Goal: Task Accomplishment & Management: Use online tool/utility

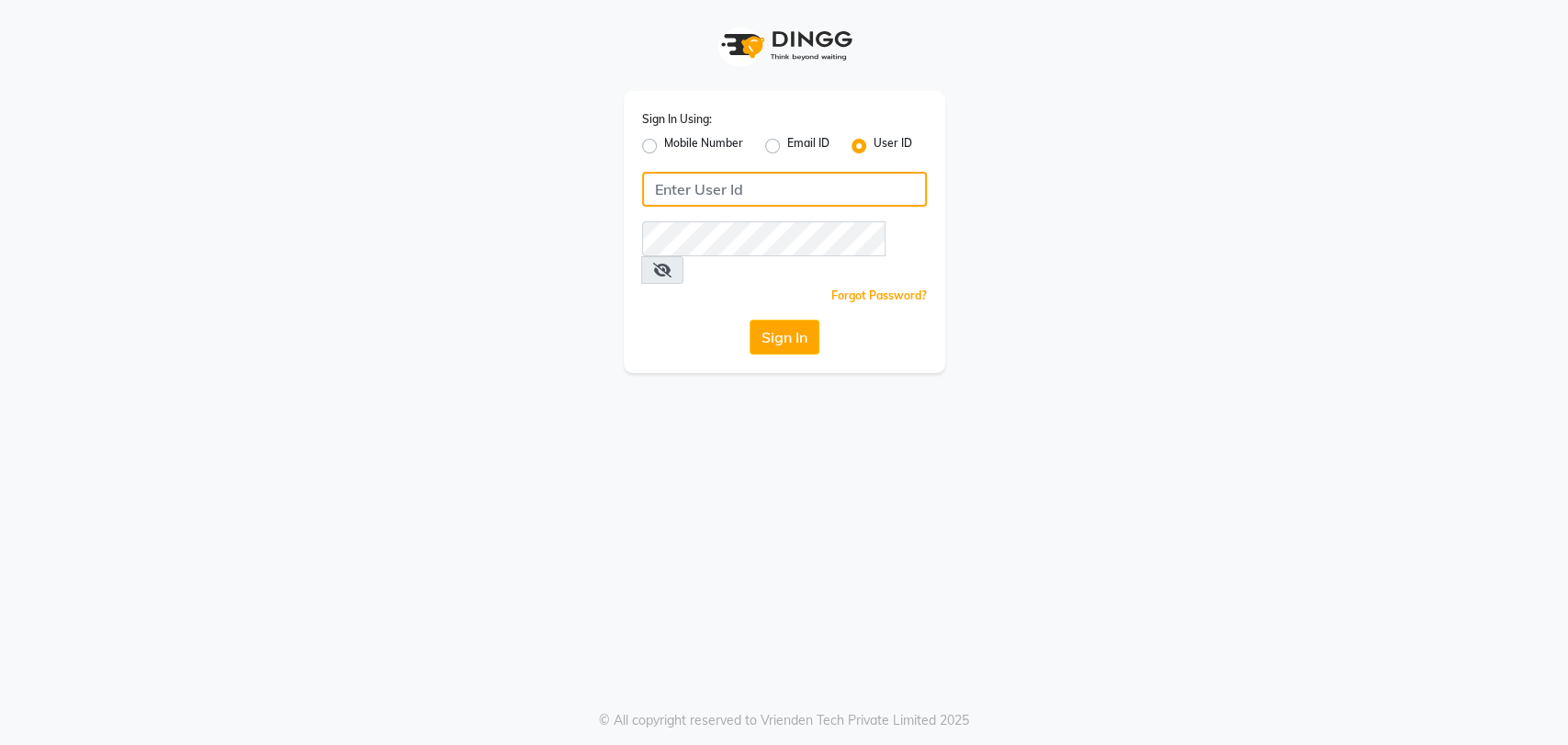
click at [661, 195] on input "Username" at bounding box center [784, 189] width 285 height 35
type input "P"
type input "petals"
click at [779, 320] on button "Sign In" at bounding box center [785, 337] width 70 height 35
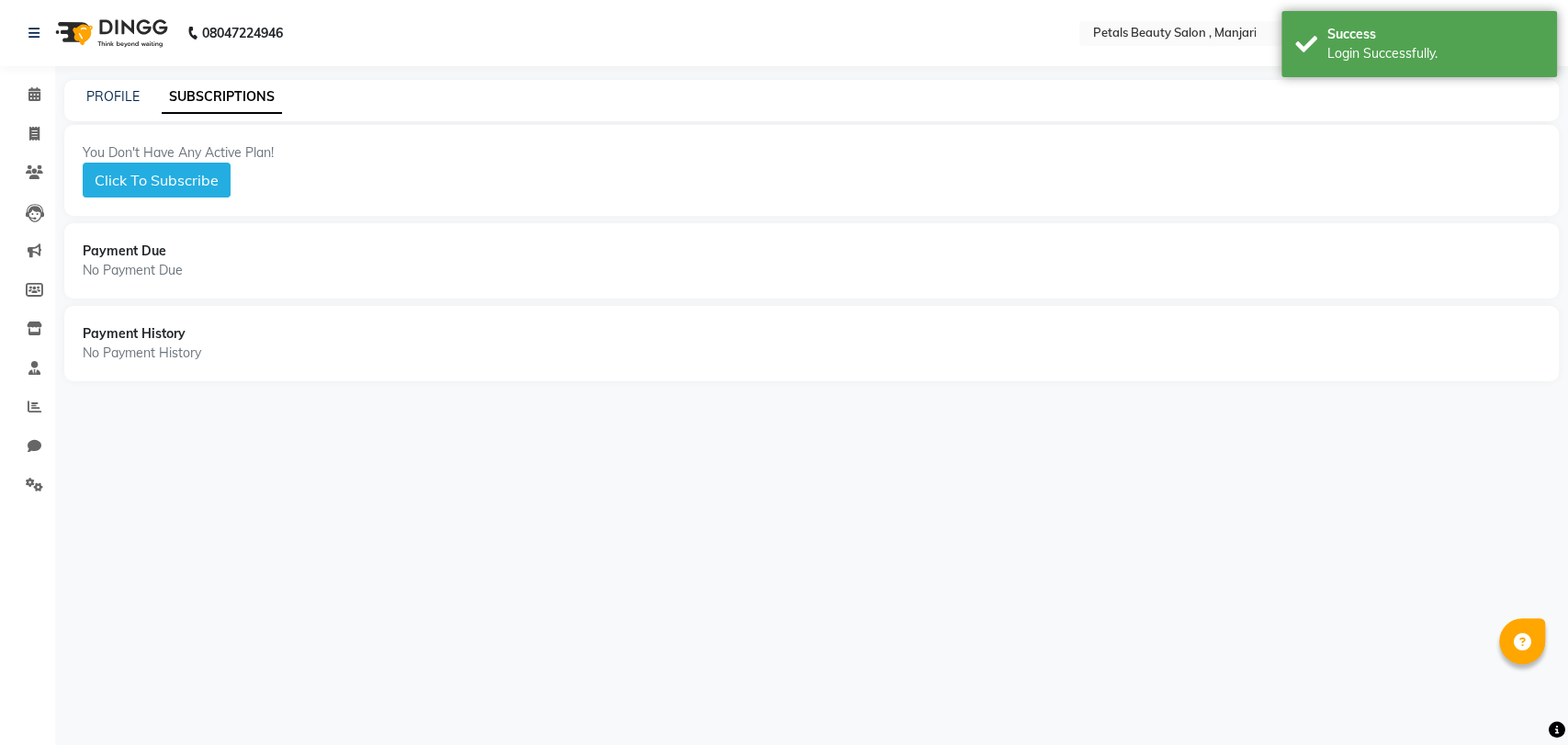
select select "en"
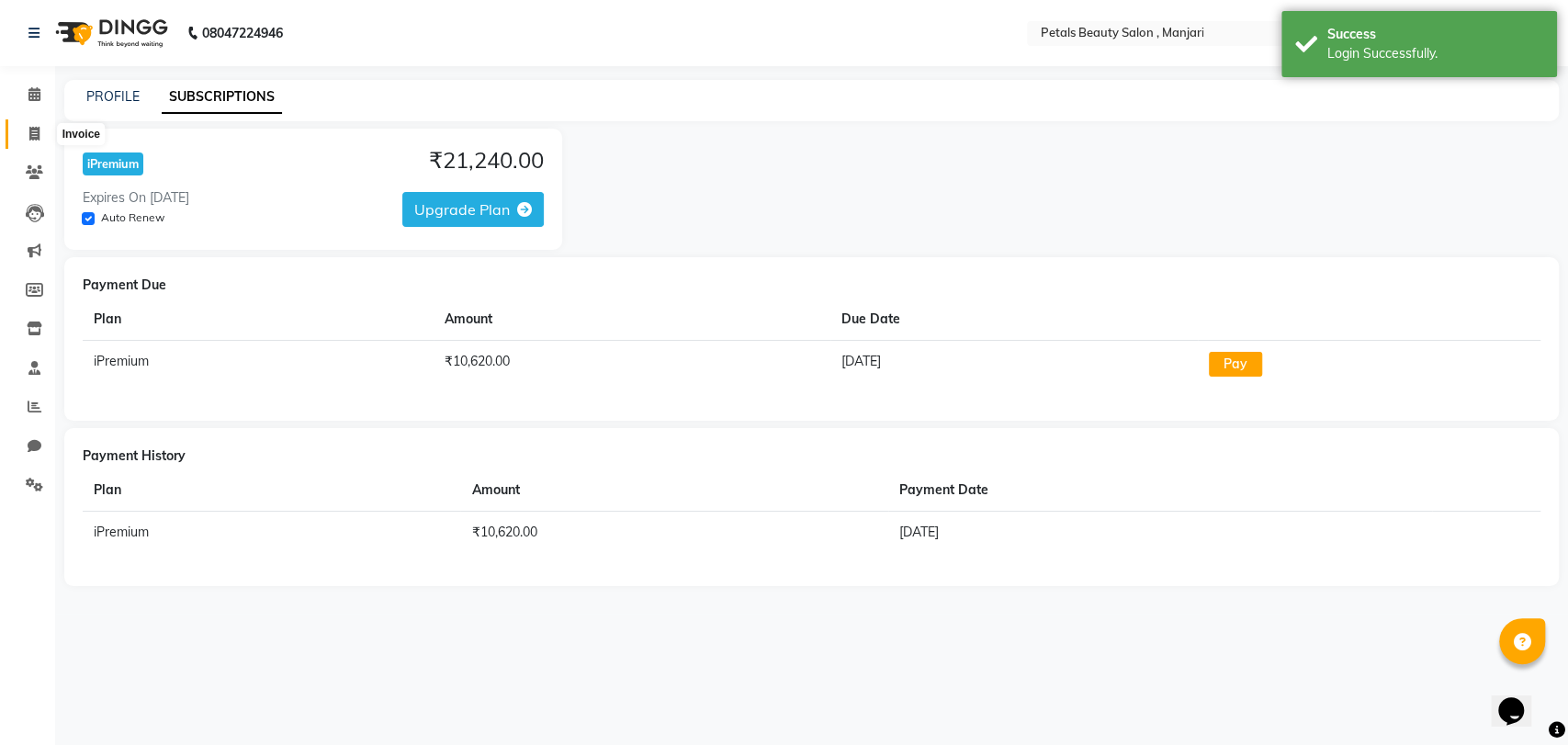
click at [30, 134] on icon at bounding box center [34, 134] width 10 height 14
select select "9061"
select select "service"
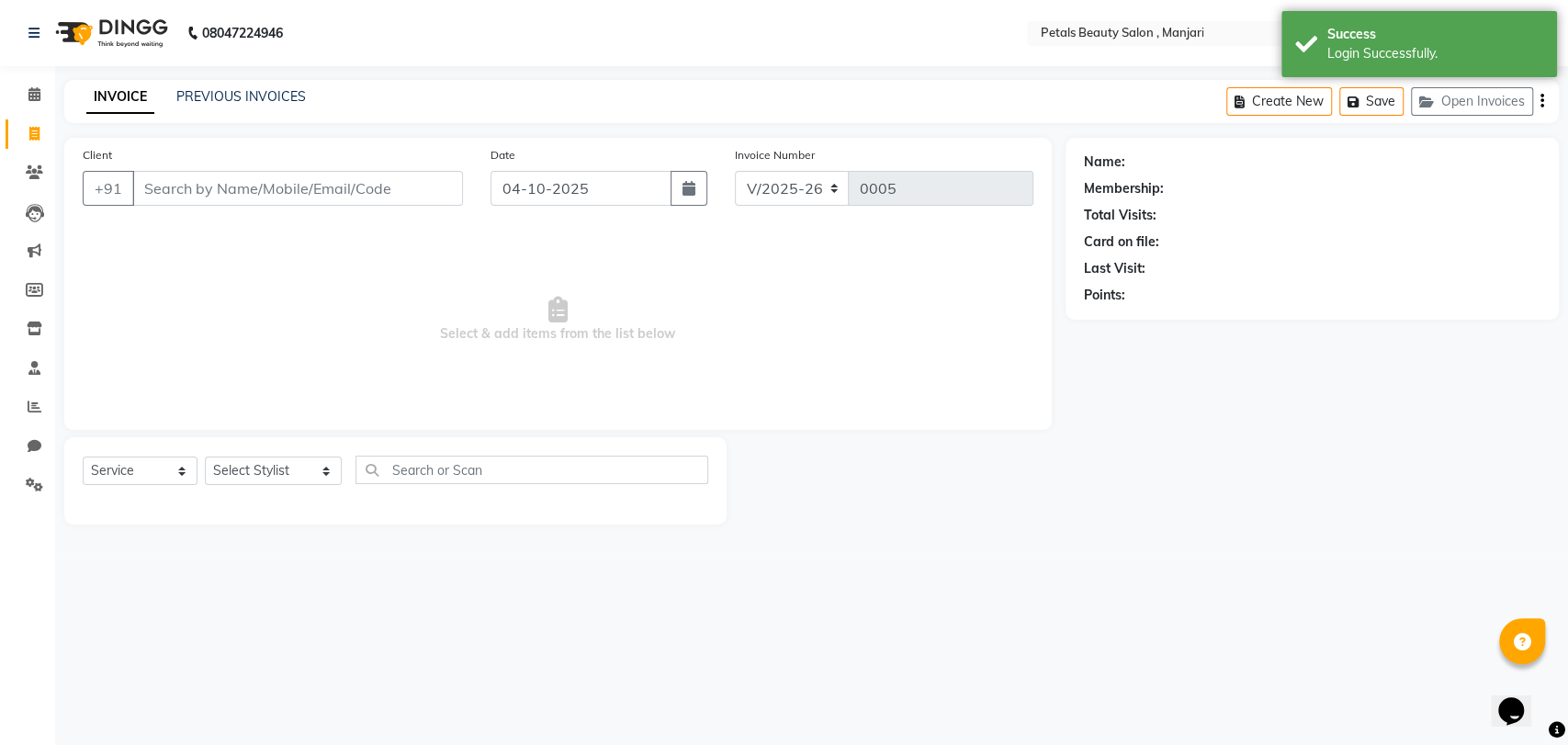
click at [229, 190] on input "Client" at bounding box center [297, 188] width 330 height 35
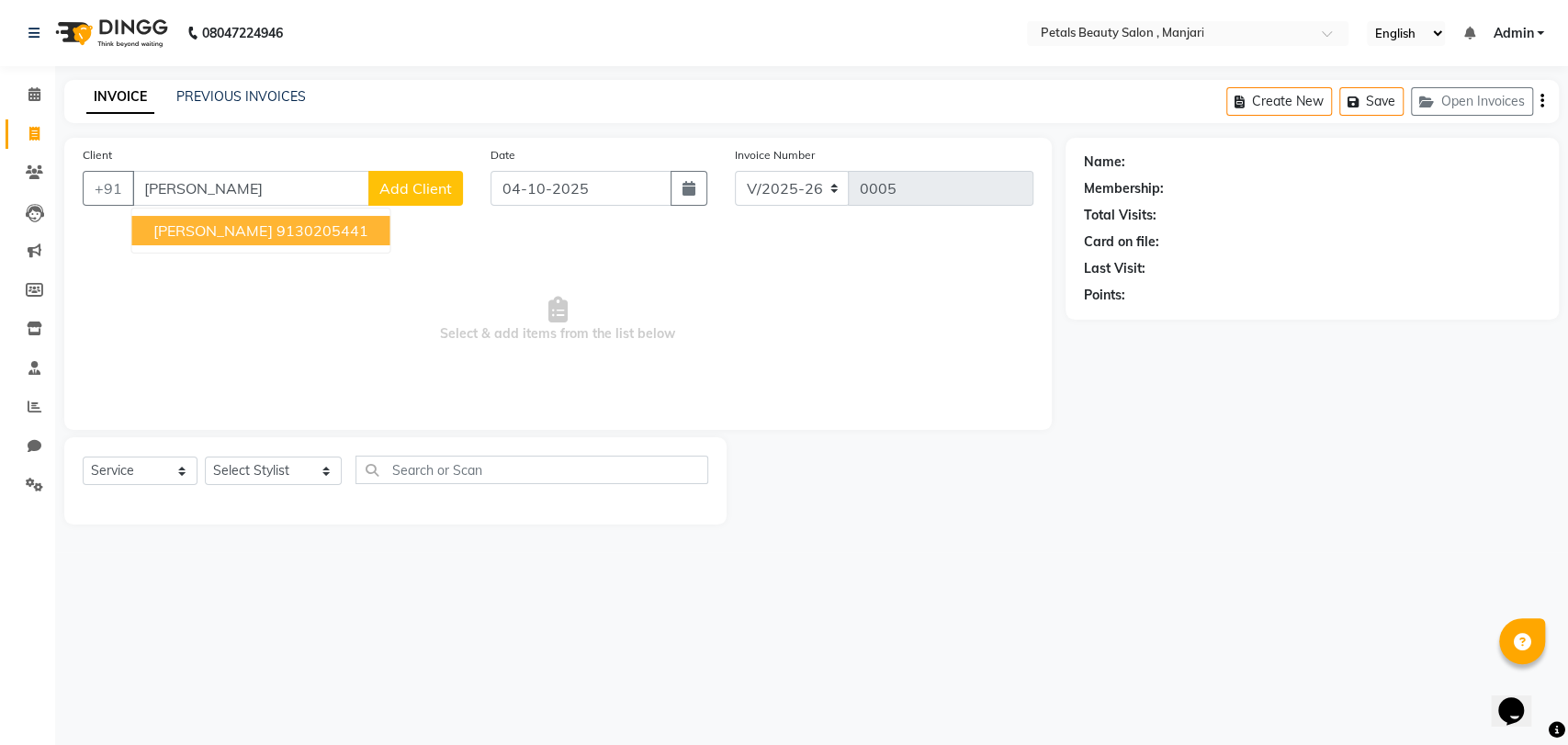
click at [237, 226] on span "monali bhondave" at bounding box center [213, 230] width 119 height 18
type input "9130205441"
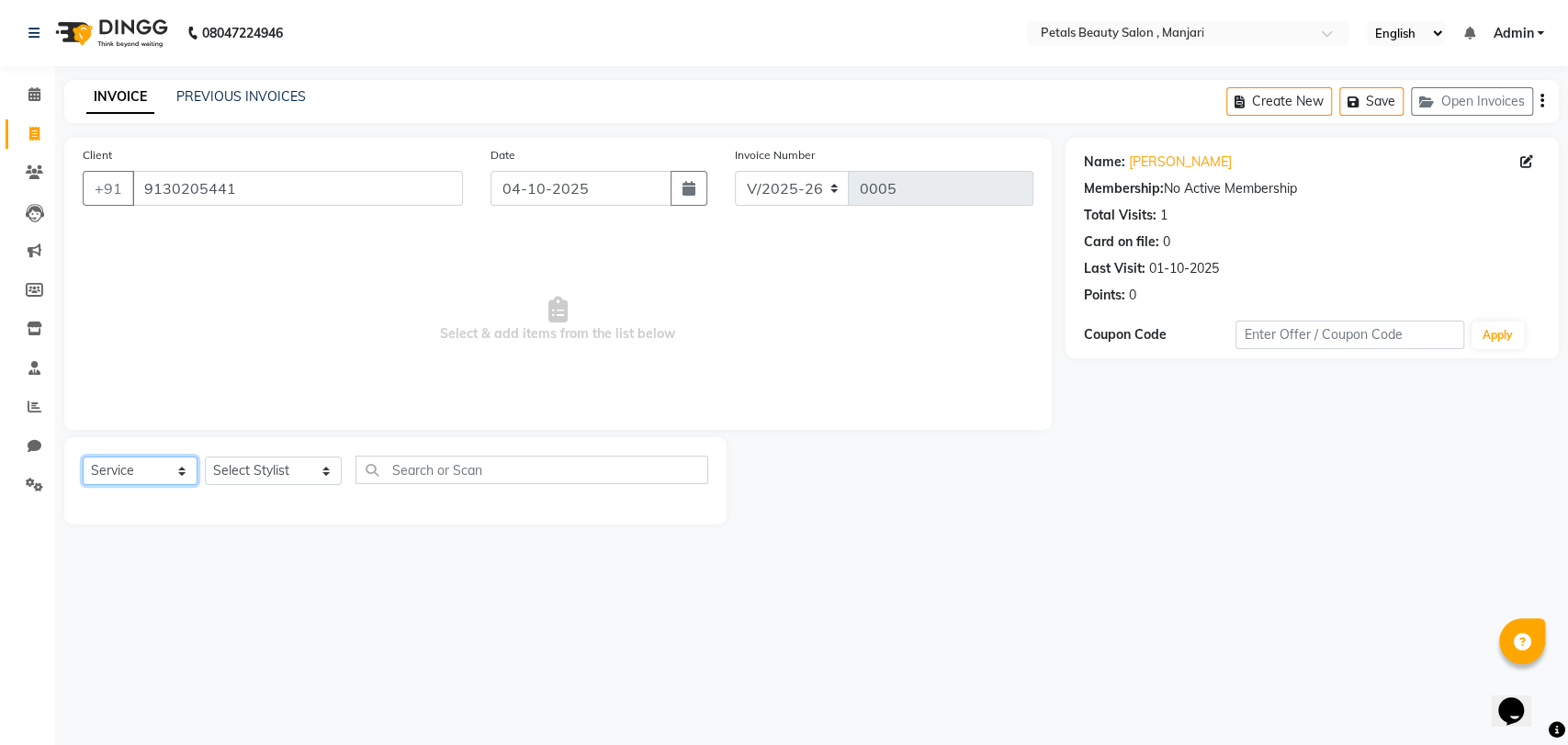
click at [186, 471] on select "Select Service Product Membership Package Voucher Prepaid Gift Card" at bounding box center [140, 471] width 115 height 28
click at [83, 456] on select "Select Service Product Membership Package Voucher Prepaid Gift Card" at bounding box center [140, 471] width 115 height 28
click at [307, 470] on select "Select Stylist Amol mohite Lalita omkar Borate Pramila sanika sandeep salunkhe" at bounding box center [273, 471] width 137 height 28
select select "92687"
click at [205, 456] on select "Select Stylist Amol mohite Lalita omkar Borate Pramila sanika sandeep salunkhe" at bounding box center [273, 471] width 137 height 28
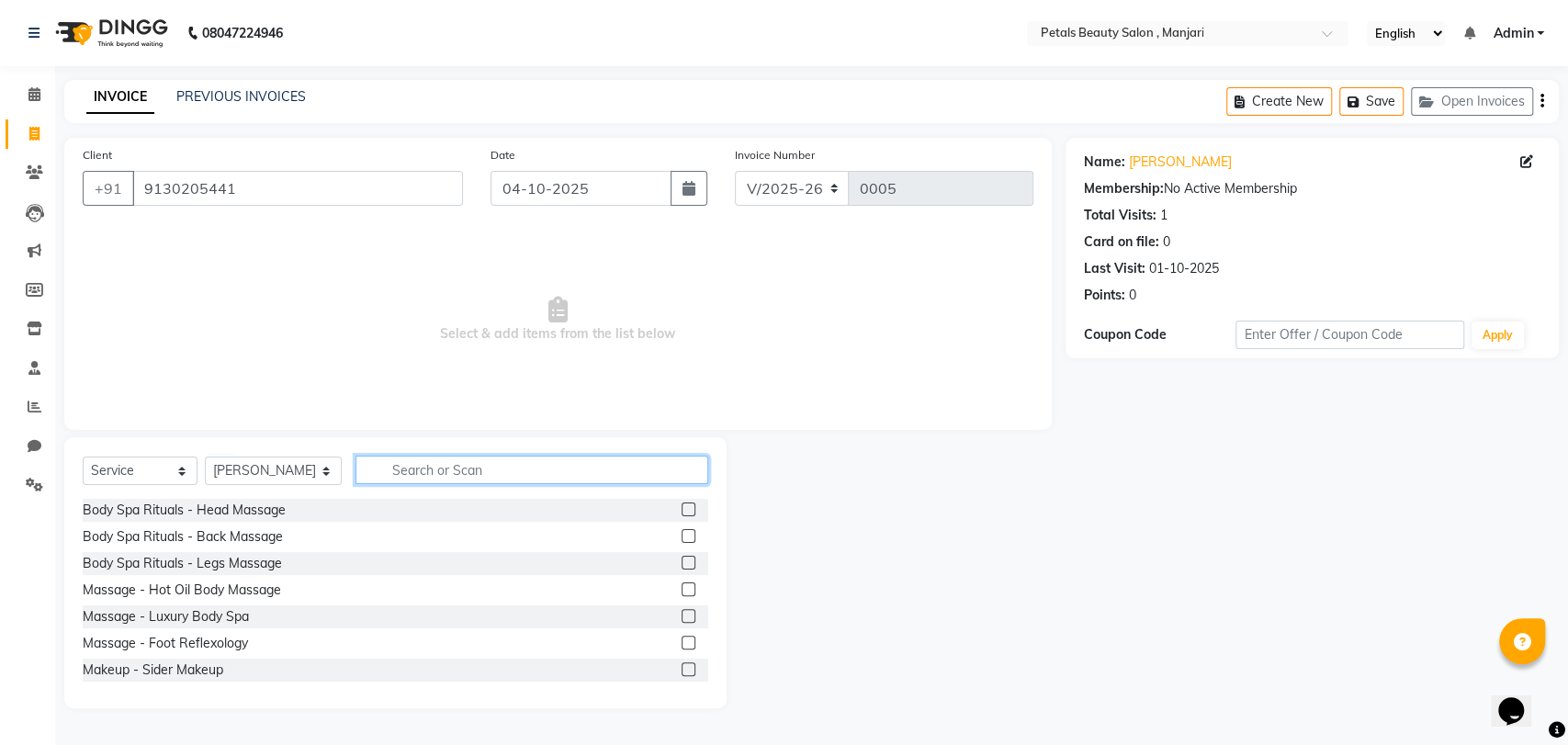
click at [424, 471] on input "text" at bounding box center [532, 470] width 353 height 28
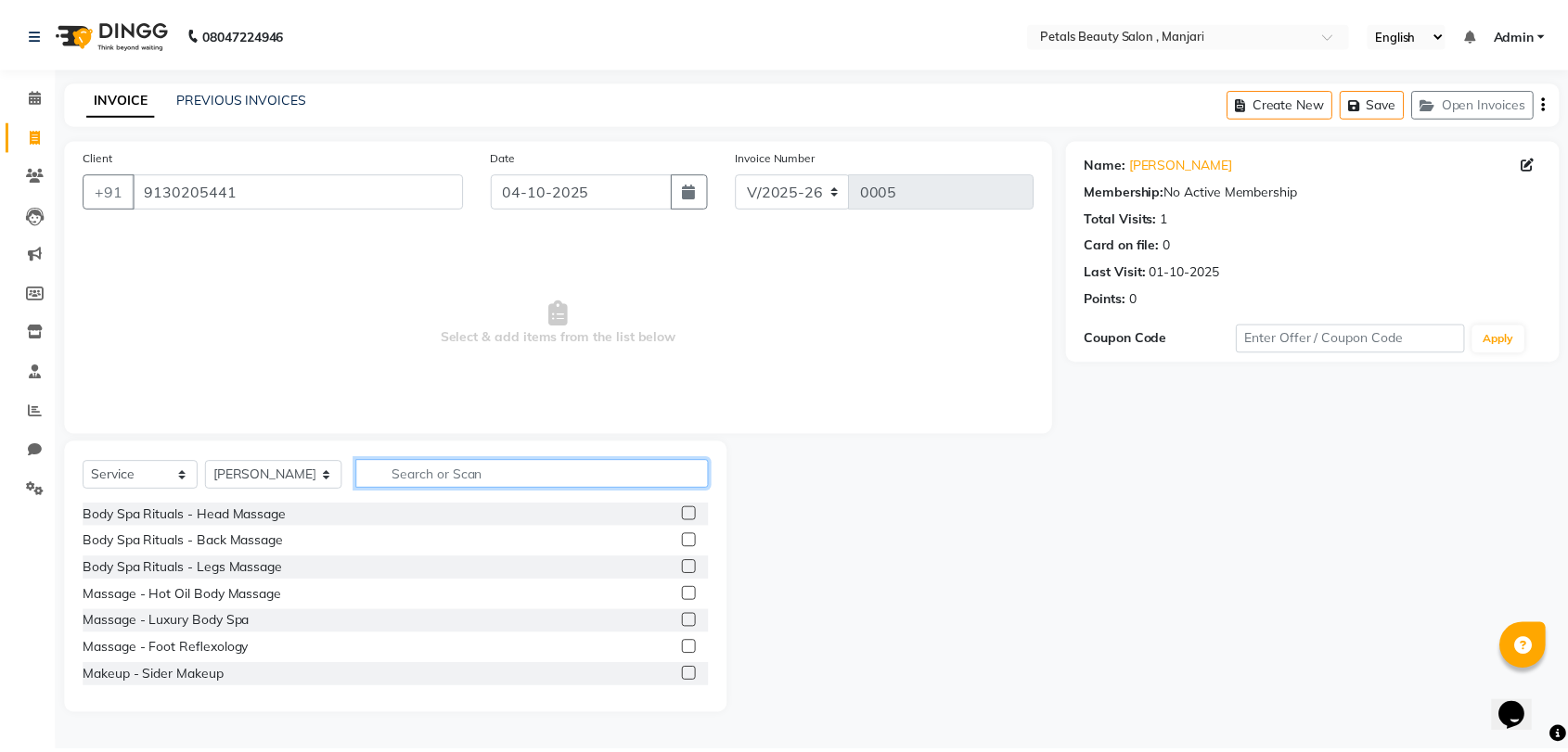
scroll to position [41, 0]
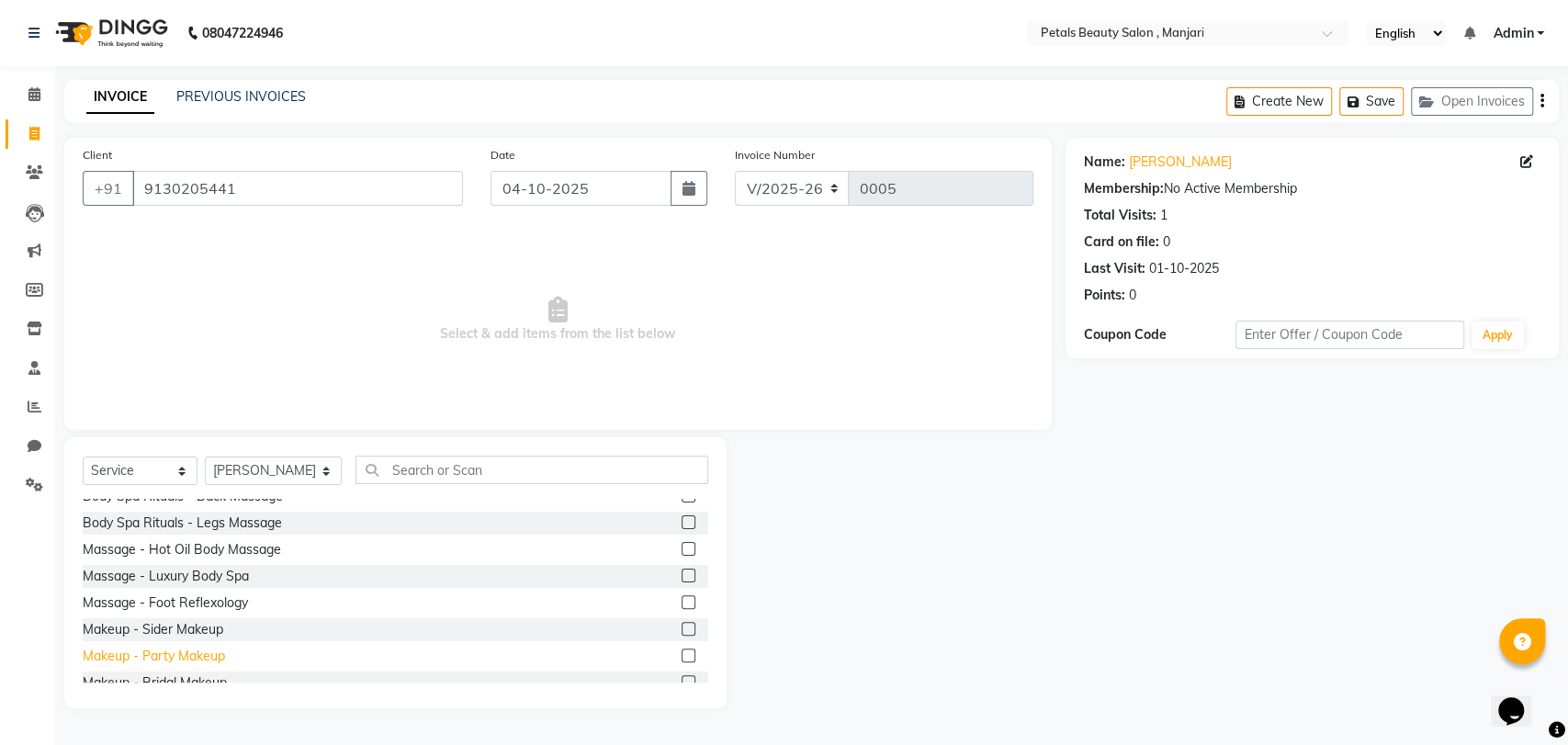
click at [213, 660] on div "Makeup - Party Makeup" at bounding box center [154, 656] width 142 height 19
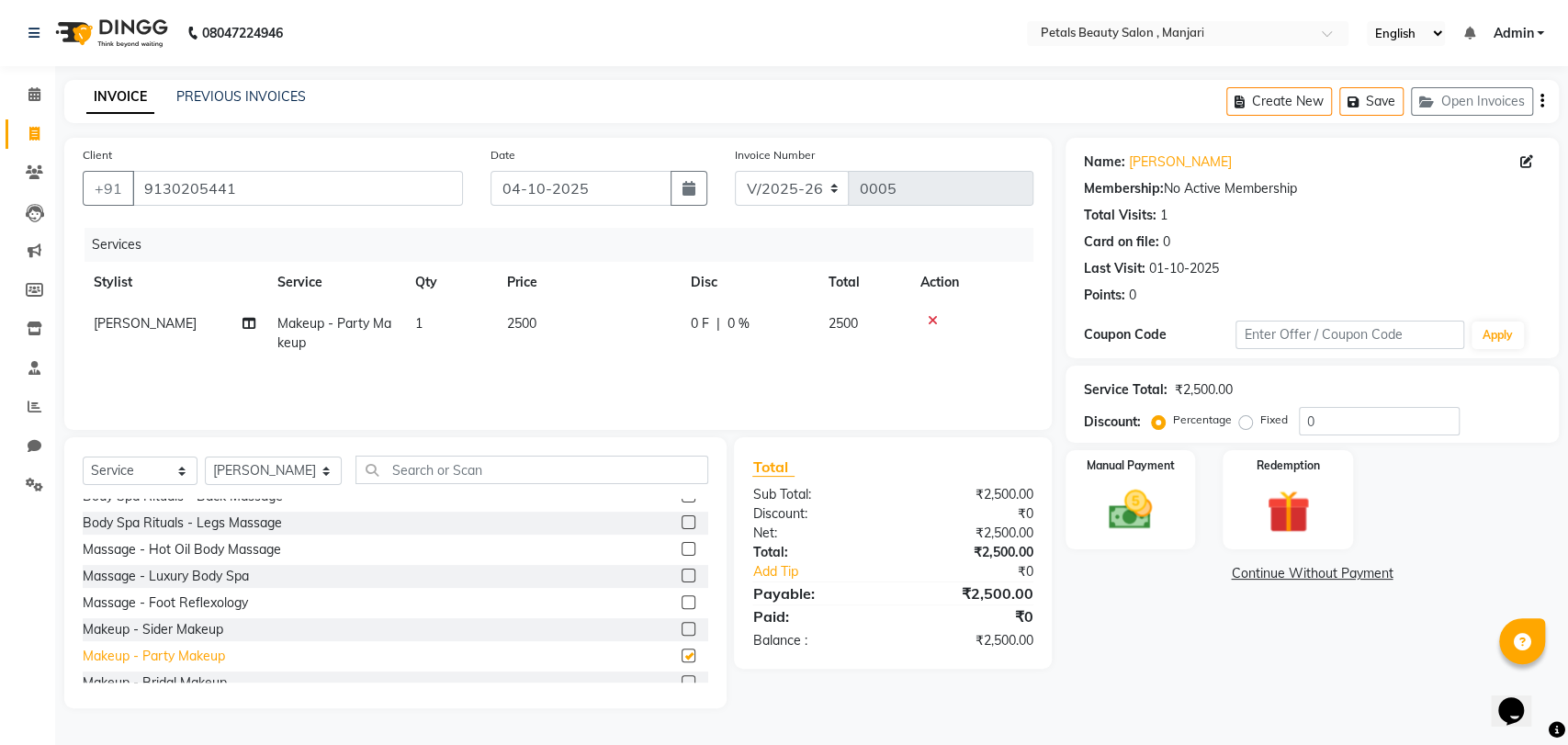
checkbox input "false"
click at [1128, 518] on img at bounding box center [1130, 510] width 72 height 51
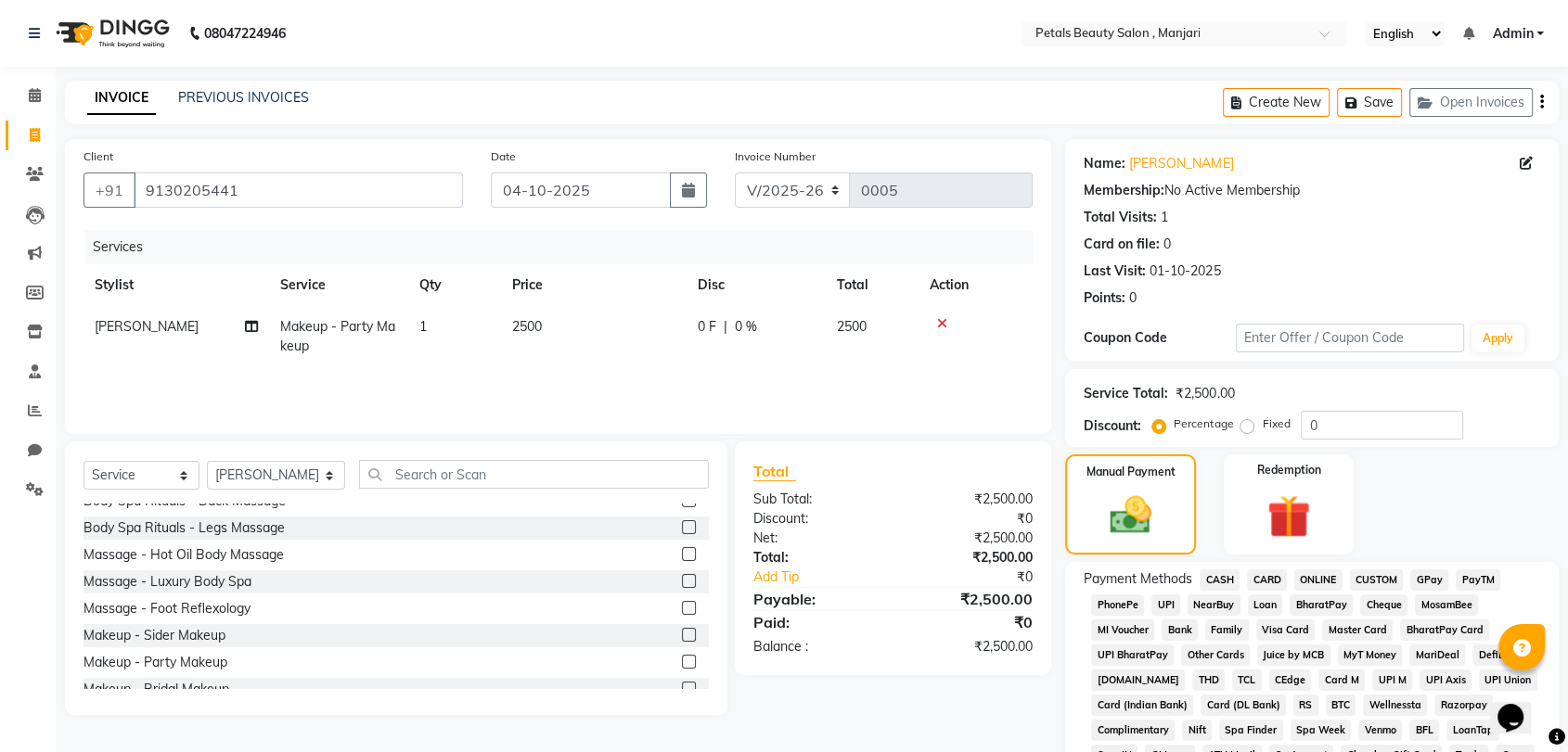
click at [1321, 577] on span "ONLINE" at bounding box center [1318, 580] width 48 height 21
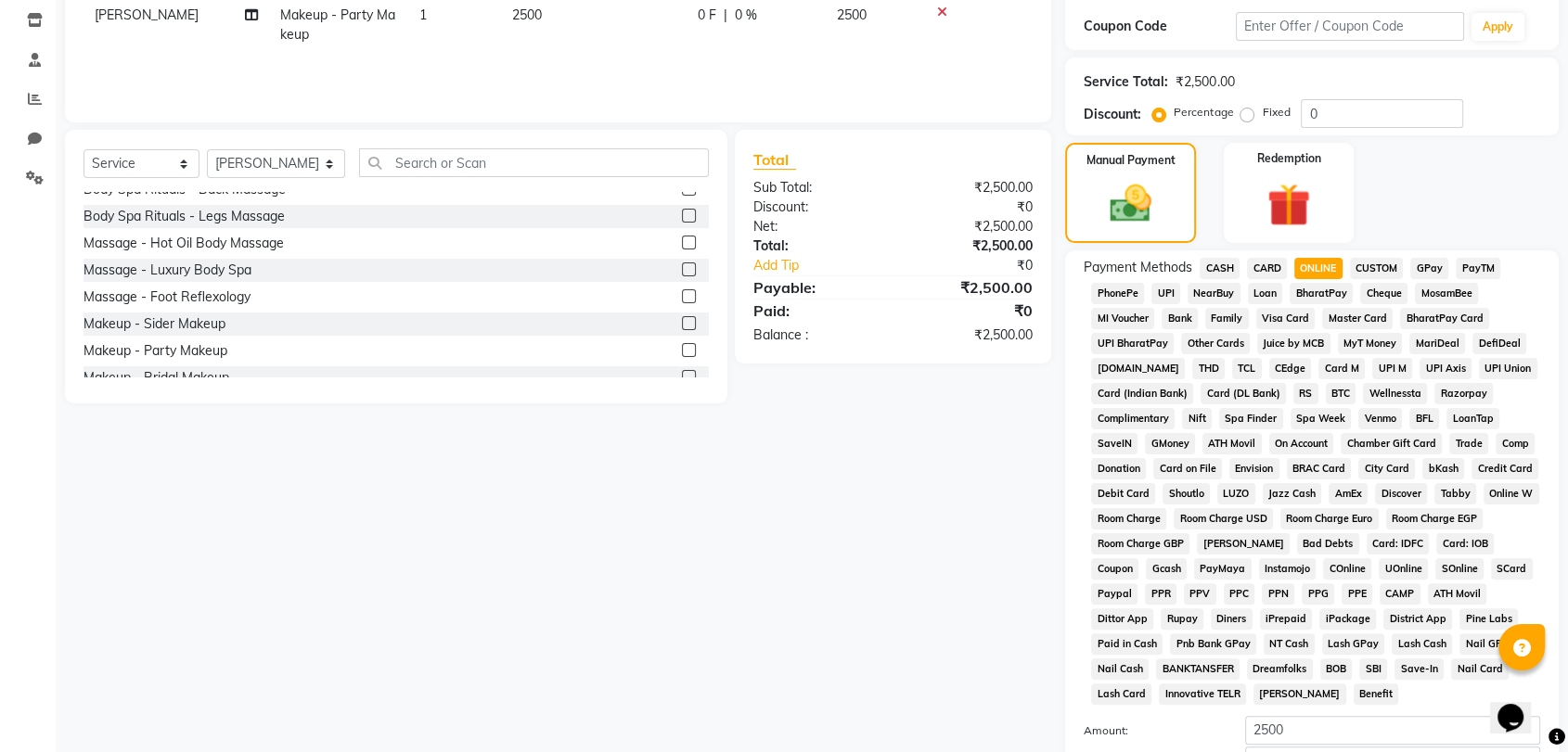
scroll to position [509, 0]
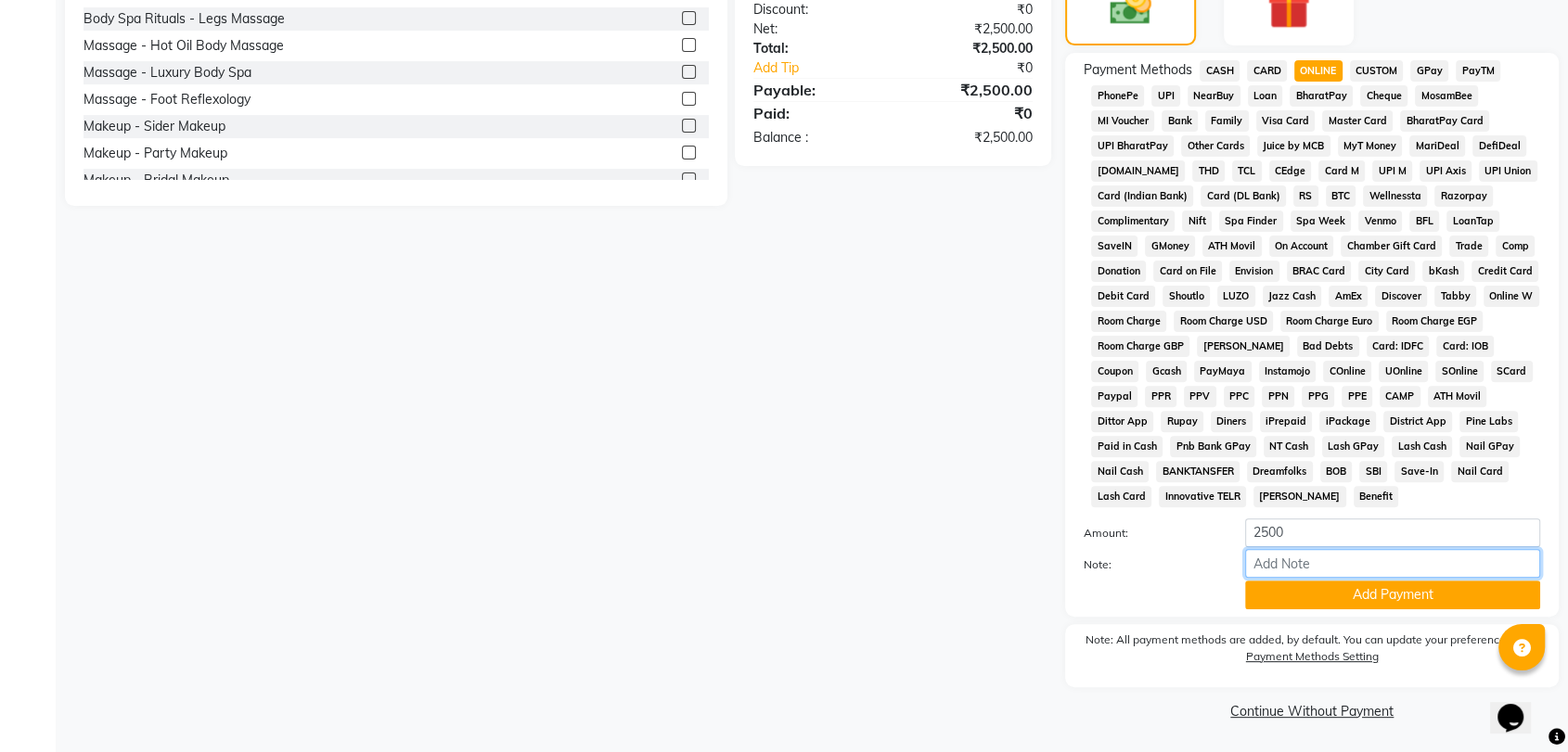
click at [1296, 560] on input "Note:" at bounding box center [1393, 563] width 295 height 29
type input "gel polish complimentry"
click at [1371, 589] on button "Add Payment" at bounding box center [1393, 595] width 295 height 29
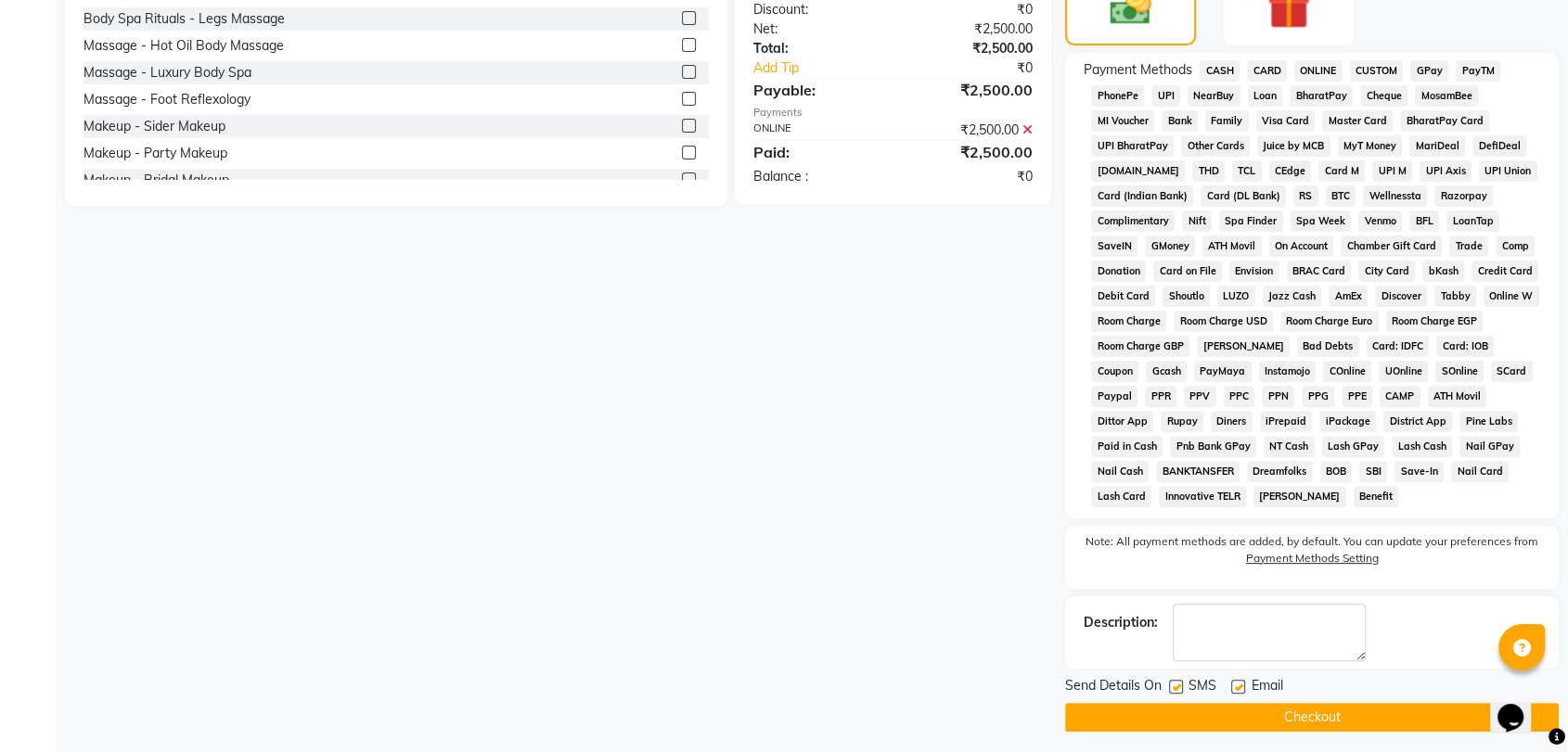
click at [1421, 708] on button "Checkout" at bounding box center [1311, 718] width 494 height 29
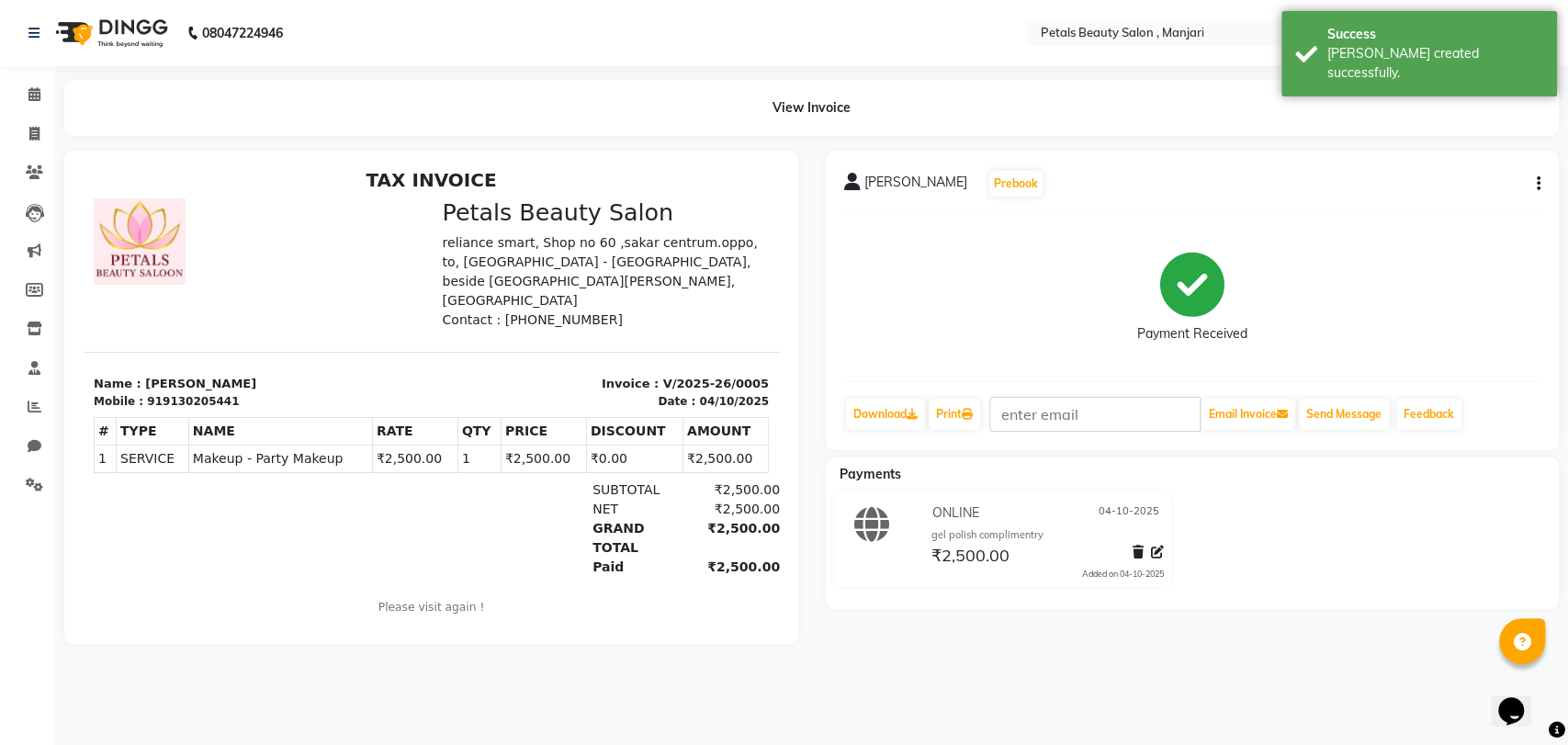
scroll to position [14, 0]
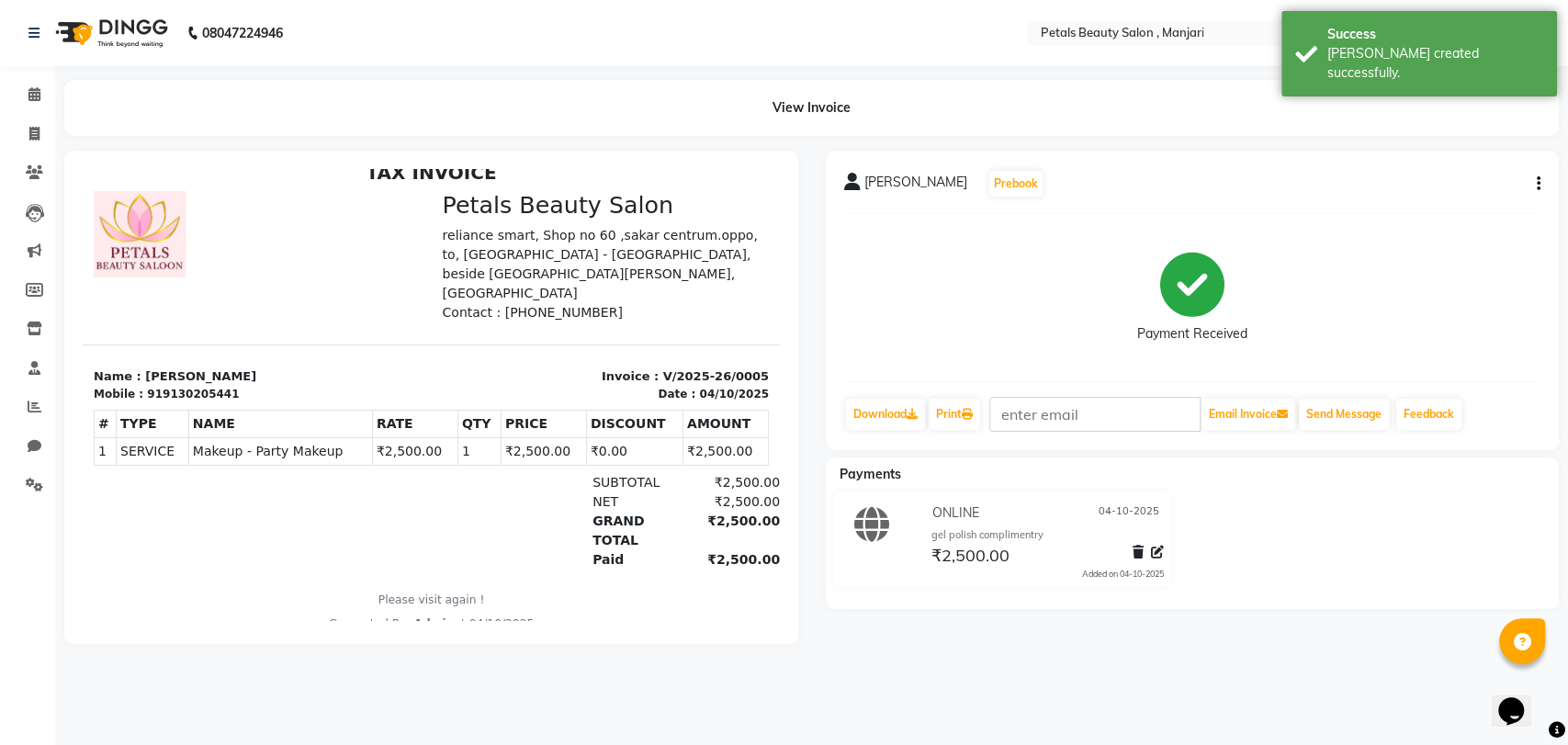
drag, startPoint x: 756, startPoint y: 571, endPoint x: 851, endPoint y: 809, distance: 256.3
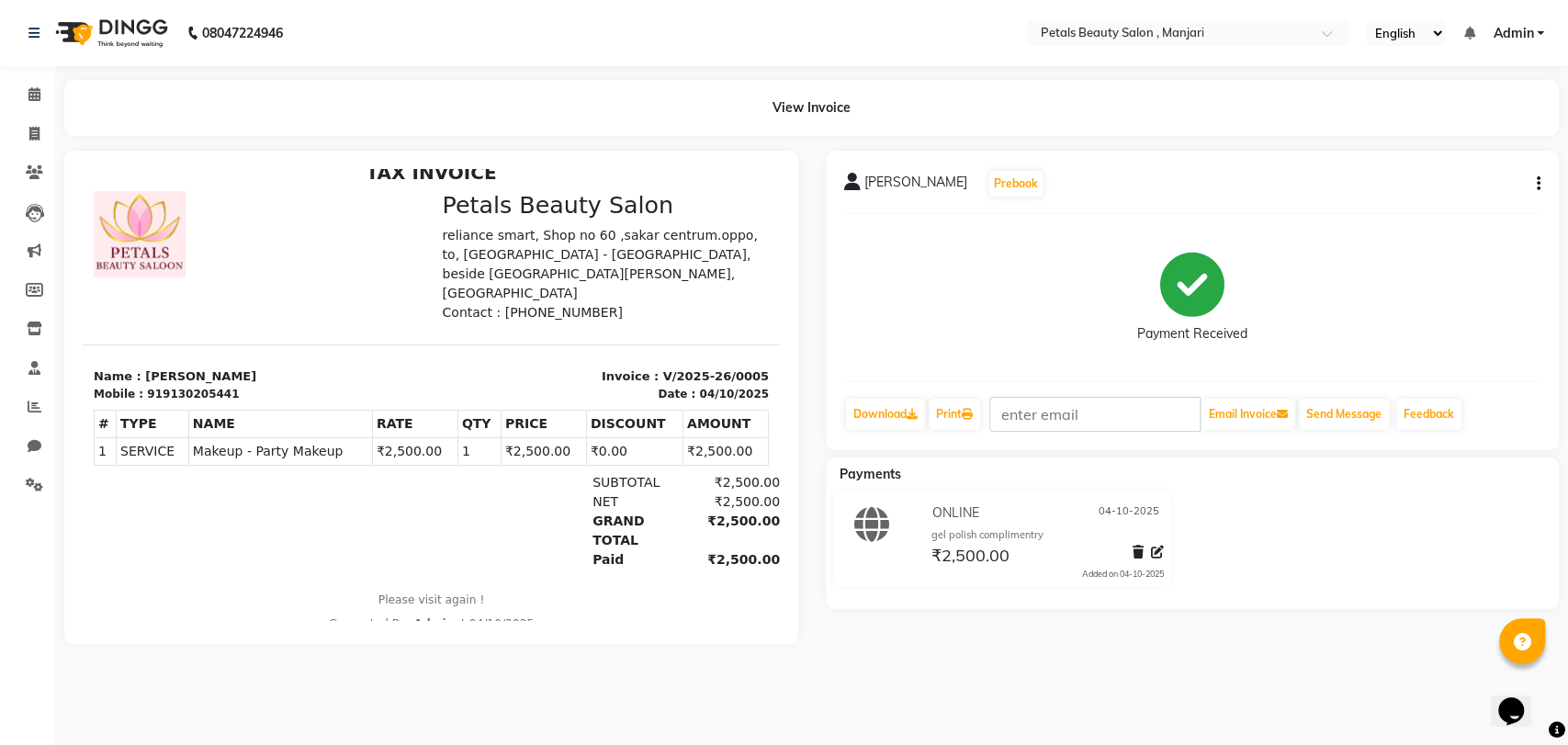
click at [724, 669] on main "View Invoice monali bhondave Prebook Payment Received Download Print Email Invo…" at bounding box center [812, 375] width 1513 height 591
